Goal: Task Accomplishment & Management: Use online tool/utility

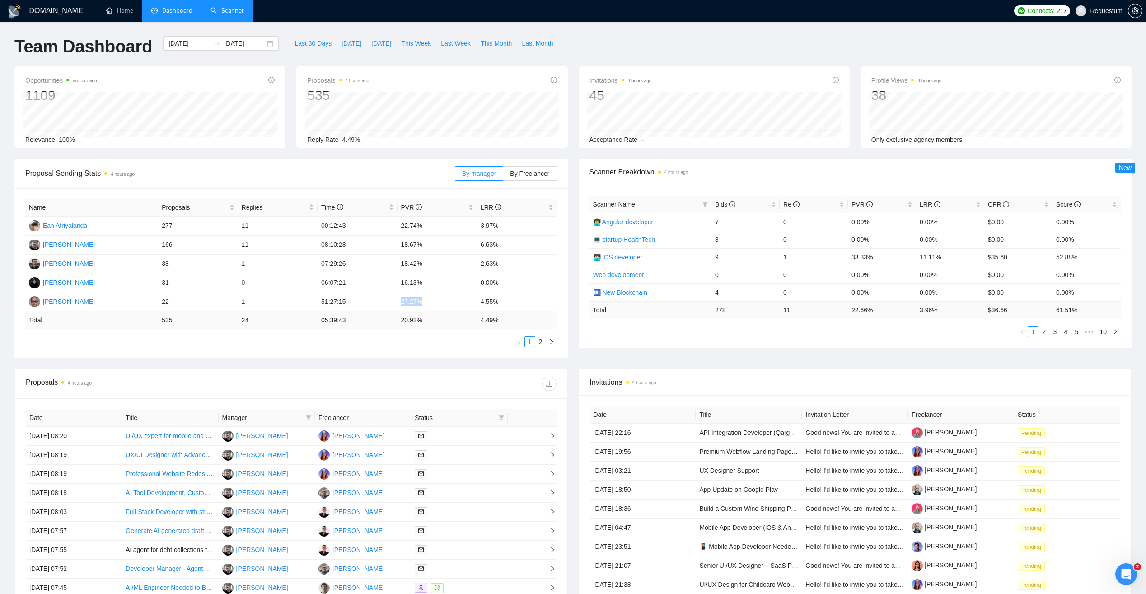
click at [227, 7] on link "Scanner" at bounding box center [226, 11] width 33 height 8
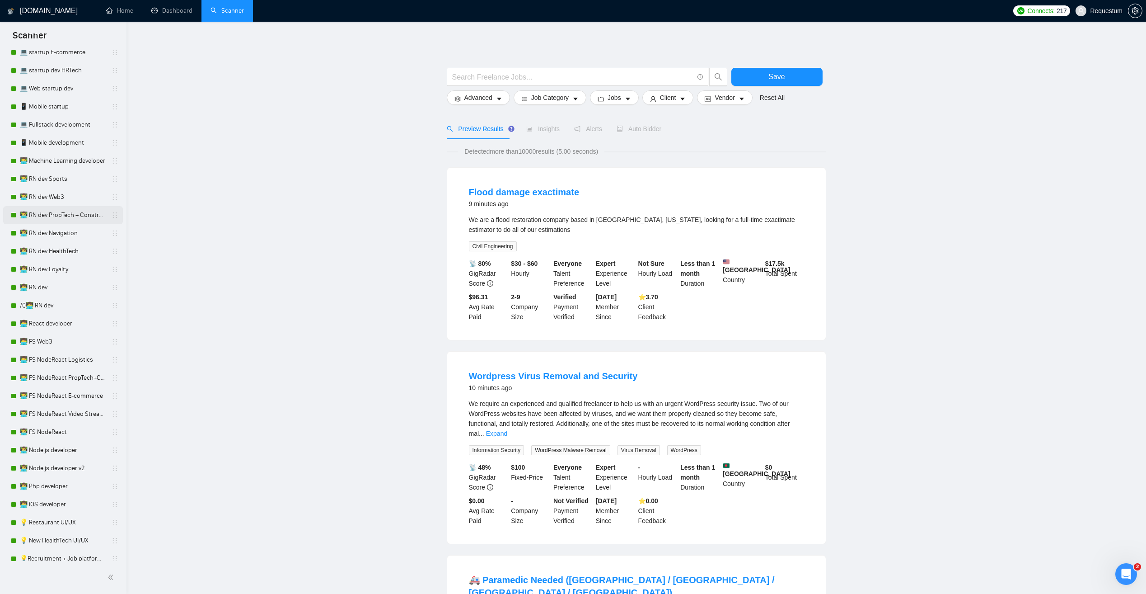
scroll to position [361, 0]
click at [71, 479] on link "👨‍💻 Php developer" at bounding box center [63, 481] width 86 height 18
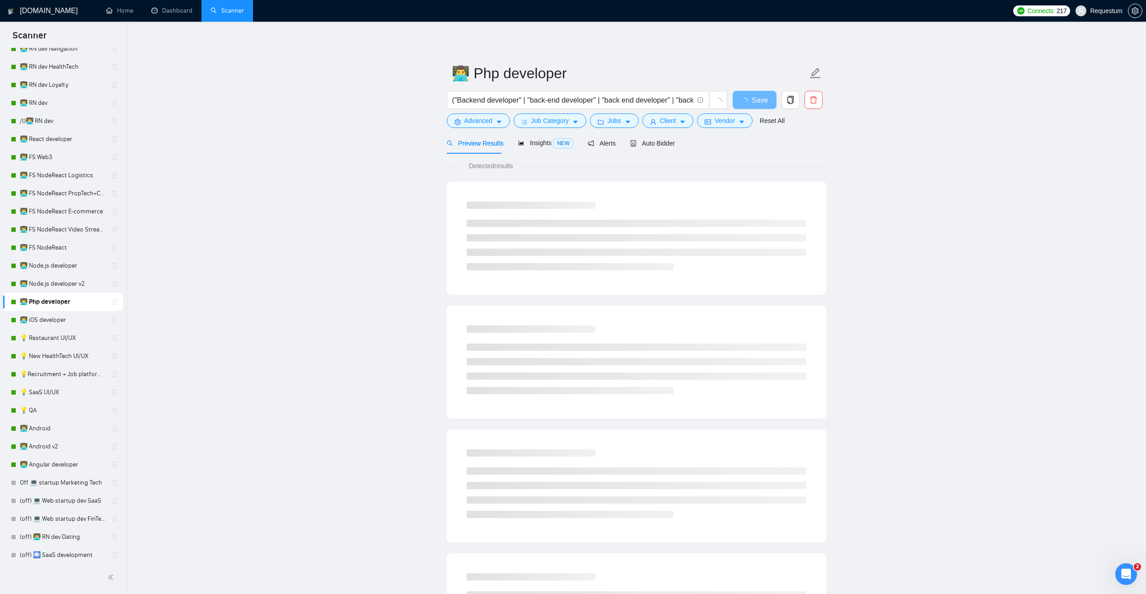
scroll to position [542, 0]
click at [654, 142] on span "Auto Bidder" at bounding box center [660, 143] width 45 height 7
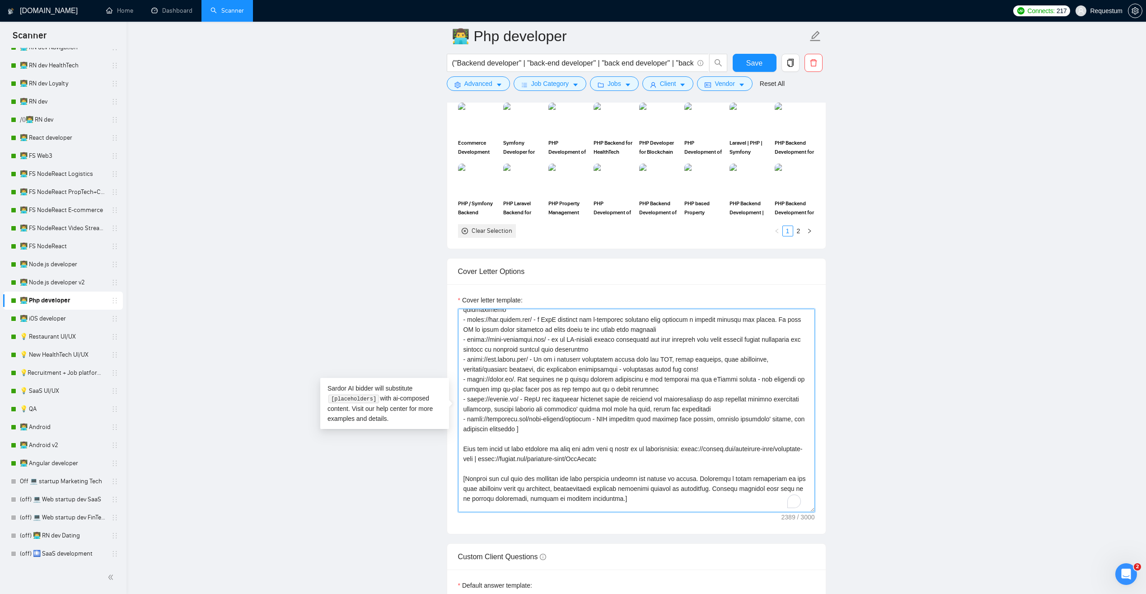
scroll to position [136, 0]
drag, startPoint x: 677, startPoint y: 458, endPoint x: 451, endPoint y: 446, distance: 226.2
click at [453, 446] on div "Cover letter template:" at bounding box center [636, 408] width 379 height 249
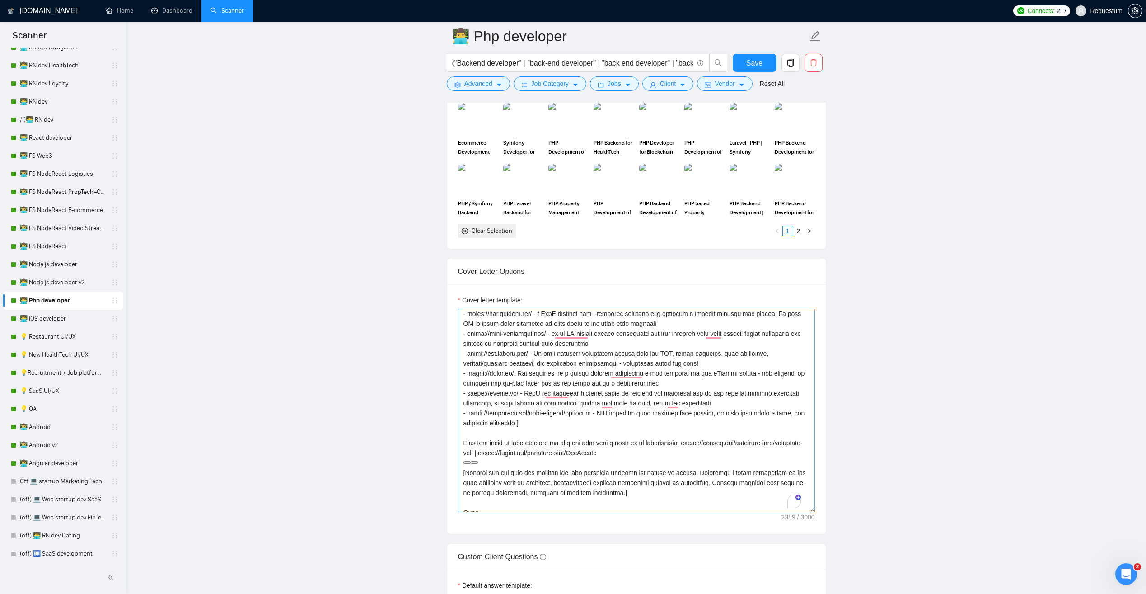
scroll to position [149, 0]
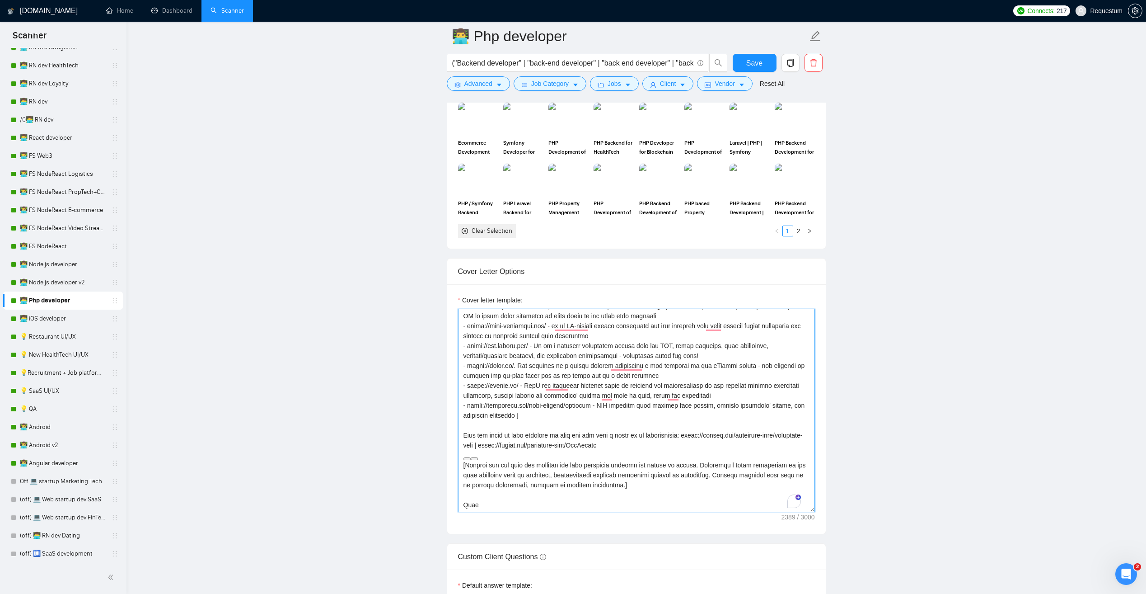
click at [579, 463] on textarea "Cover letter template:" at bounding box center [636, 410] width 357 height 203
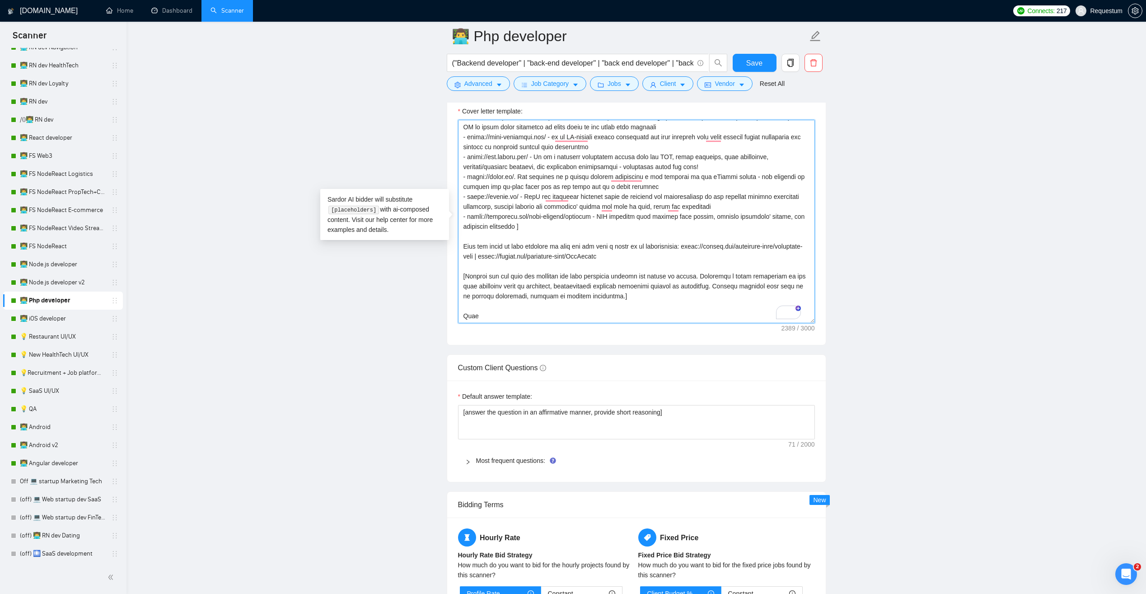
scroll to position [1084, 0]
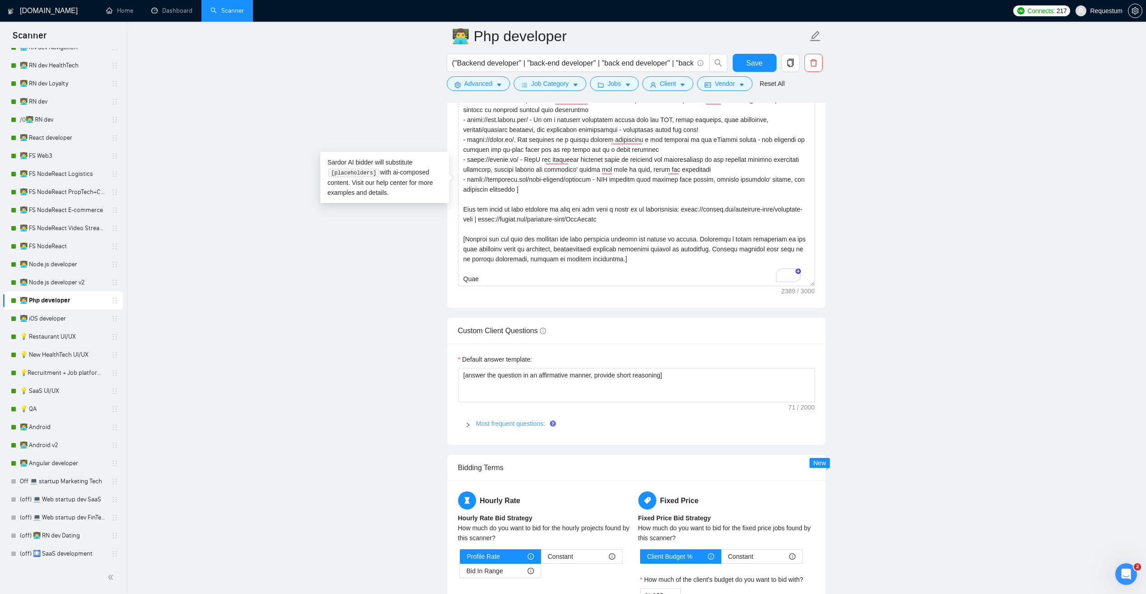
click at [497, 425] on link "Most frequent questions:" at bounding box center [510, 423] width 69 height 7
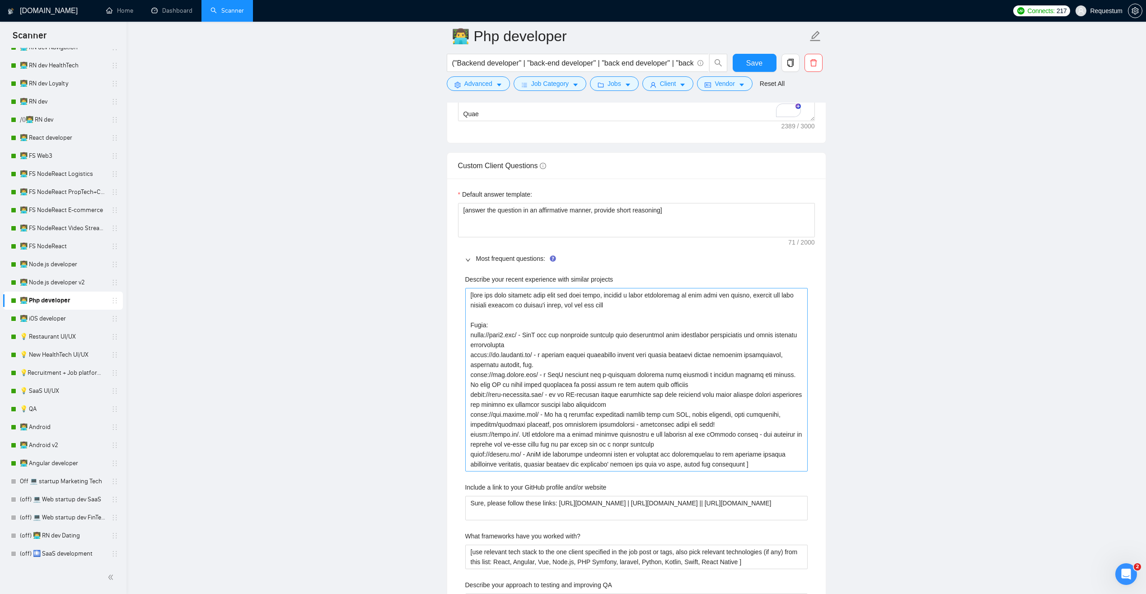
scroll to position [1265, 0]
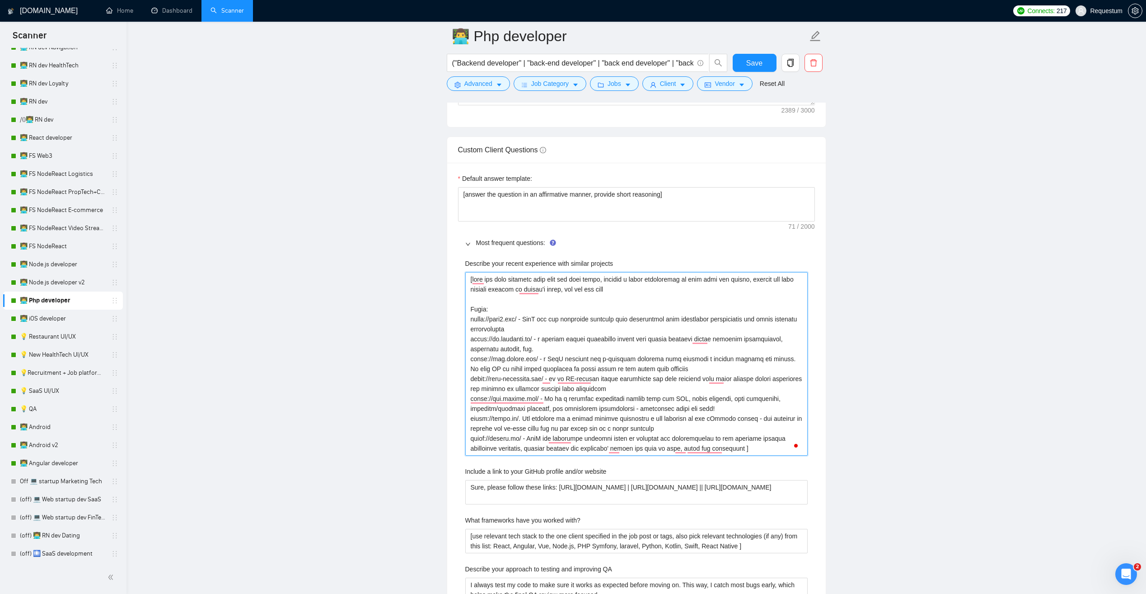
drag, startPoint x: 607, startPoint y: 280, endPoint x: 717, endPoint y: 288, distance: 110.5
click at [717, 288] on projects "Describe your recent experience with similar projects" at bounding box center [636, 363] width 342 height 183
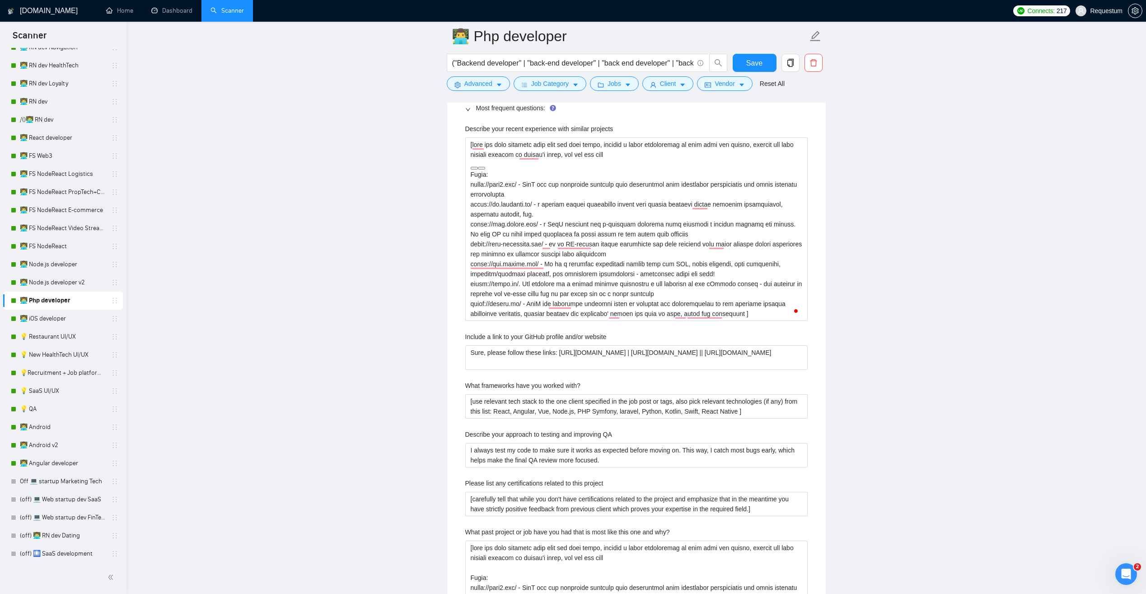
scroll to position [1400, 0]
drag, startPoint x: 624, startPoint y: 361, endPoint x: 429, endPoint y: 343, distance: 196.4
click at [429, 343] on main "👨‍💻 Php developer ("Backend developer" | "back-end developer" | "back end devel…" at bounding box center [636, 303] width 991 height 3335
drag, startPoint x: 751, startPoint y: 410, endPoint x: 427, endPoint y: 403, distance: 323.5
click at [427, 403] on main "👨‍💻 Php developer ("Backend developer" | "back-end developer" | "back end devel…" at bounding box center [636, 303] width 991 height 3335
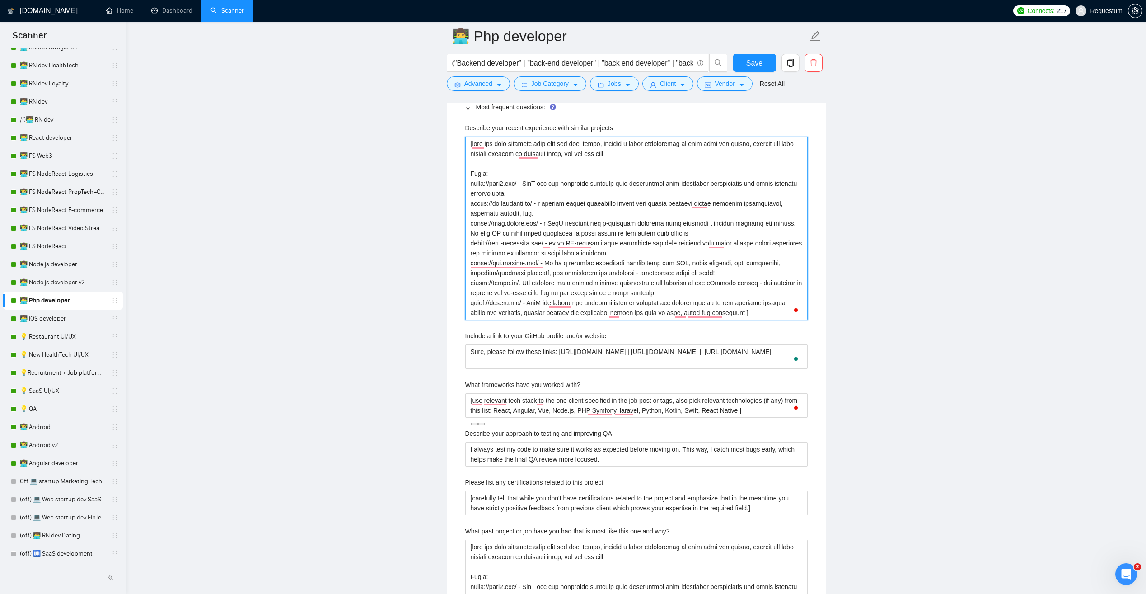
drag, startPoint x: 469, startPoint y: 188, endPoint x: 740, endPoint y: 317, distance: 300.5
click at [740, 317] on projects "Describe your recent experience with similar projects" at bounding box center [636, 227] width 342 height 183
drag, startPoint x: 713, startPoint y: 411, endPoint x: 449, endPoint y: 401, distance: 264.4
click at [449, 401] on div "Default answer template: [answer the question in an affirmative manner, provide…" at bounding box center [636, 388] width 379 height 723
click at [502, 210] on projects "Describe your recent experience with similar projects" at bounding box center [636, 227] width 342 height 183
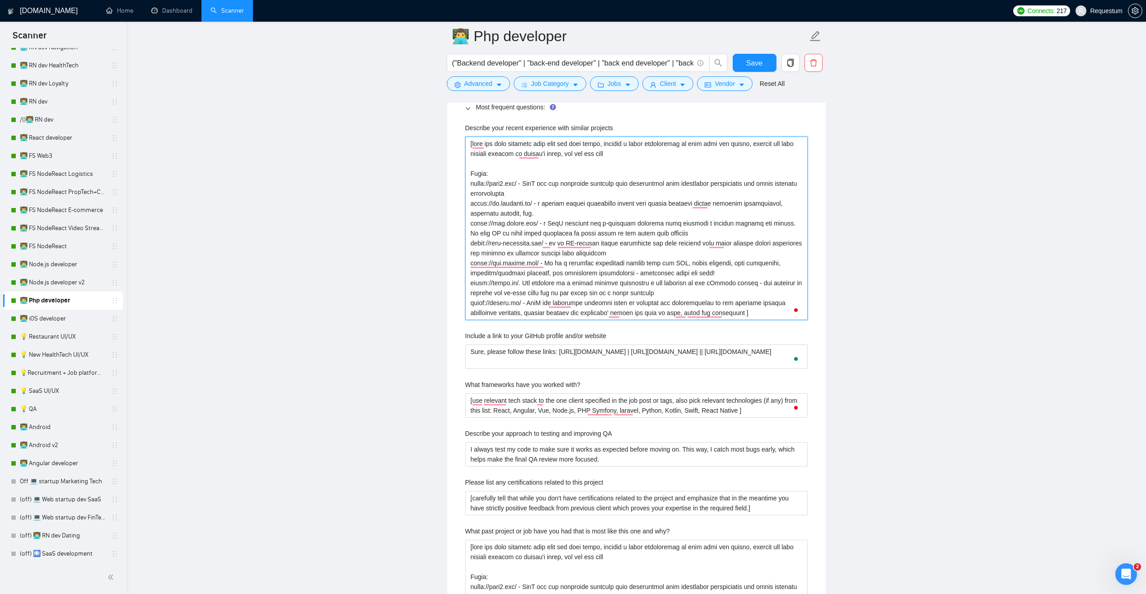
drag, startPoint x: 546, startPoint y: 262, endPoint x: 717, endPoint y: 272, distance: 171.5
click at [717, 272] on projects "Describe your recent experience with similar projects" at bounding box center [636, 227] width 342 height 183
drag, startPoint x: 469, startPoint y: 264, endPoint x: 537, endPoint y: 264, distance: 68.2
click at [537, 264] on projects "Describe your recent experience with similar projects" at bounding box center [636, 227] width 342 height 183
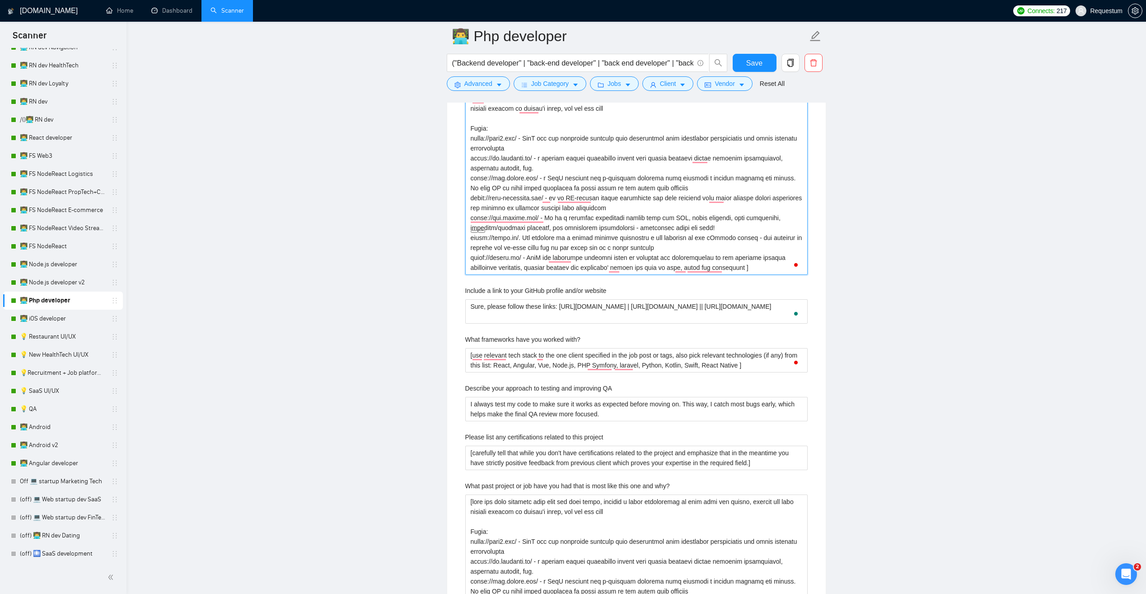
click at [509, 258] on projects "Describe your recent experience with similar projects" at bounding box center [636, 182] width 342 height 183
drag, startPoint x: 487, startPoint y: 238, endPoint x: 515, endPoint y: 238, distance: 28.0
click at [515, 238] on projects "Describe your recent experience with similar projects" at bounding box center [636, 182] width 342 height 183
click at [597, 212] on projects "Describe your recent experience with similar projects" at bounding box center [636, 182] width 342 height 183
